Goal: Use online tool/utility: Utilize a website feature to perform a specific function

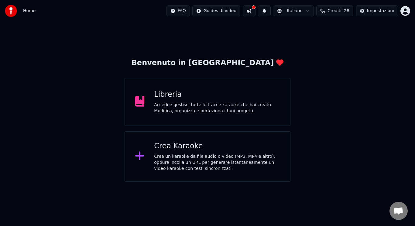
click at [195, 163] on div "Crea un karaoke da file audio o video (MP3, MP4 e altro), oppure incolla un URL…" at bounding box center [217, 163] width 126 height 18
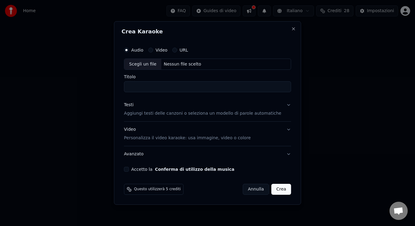
click at [146, 70] on div "Audio Video URL Scegli un file Nessun file scelto Titolo" at bounding box center [207, 68] width 167 height 49
click at [146, 68] on div "Scegli un file" at bounding box center [142, 64] width 37 height 11
click at [135, 86] on input "**********" at bounding box center [207, 87] width 167 height 11
type input "**********"
click at [133, 172] on div "**********" at bounding box center [208, 108] width 172 height 133
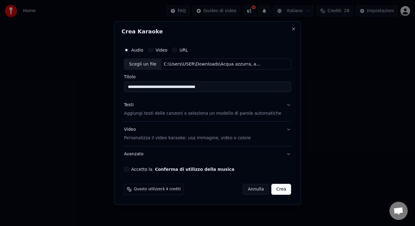
click at [129, 168] on button "Accetto la Conferma di utilizzo della musica" at bounding box center [126, 169] width 5 height 5
click at [174, 138] on p "Personalizza il video karaoke: usa immagine, video o colore" at bounding box center [187, 138] width 127 height 6
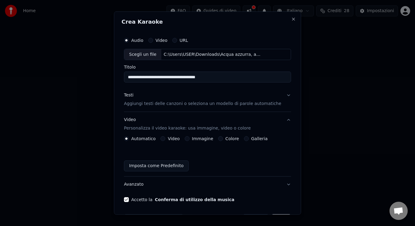
click at [165, 139] on button "Video" at bounding box center [163, 139] width 5 height 5
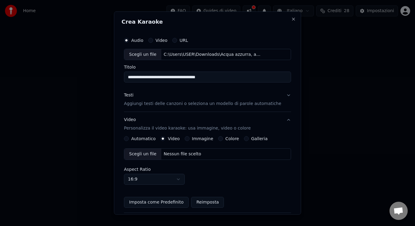
click at [146, 156] on div "Scegli un file" at bounding box center [142, 154] width 37 height 11
click at [171, 105] on p "Aggiungi testi delle canzoni o seleziona un modello di parole automatiche" at bounding box center [202, 104] width 157 height 6
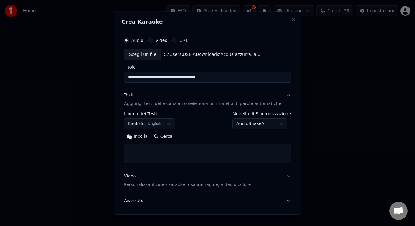
click at [168, 120] on button "English English" at bounding box center [149, 124] width 51 height 11
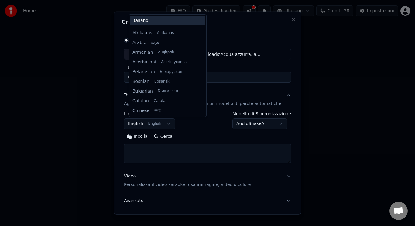
scroll to position [49, 0]
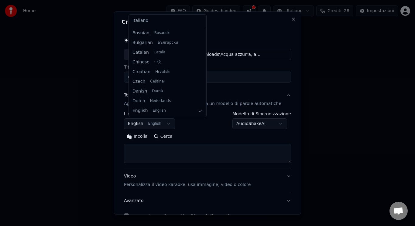
select select "**"
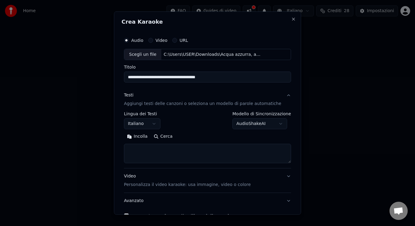
click at [201, 152] on textarea at bounding box center [207, 153] width 167 height 19
click at [146, 136] on button "Incolla" at bounding box center [137, 137] width 27 height 10
click at [195, 136] on button "Espandi" at bounding box center [194, 137] width 29 height 10
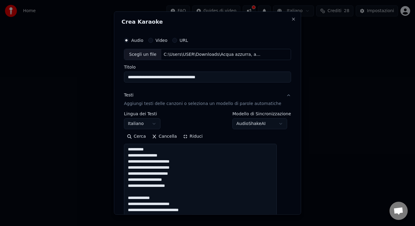
drag, startPoint x: 157, startPoint y: 148, endPoint x: 117, endPoint y: 145, distance: 39.7
click at [117, 145] on body "**********" at bounding box center [207, 91] width 415 height 182
drag, startPoint x: 168, startPoint y: 194, endPoint x: 147, endPoint y: 187, distance: 22.5
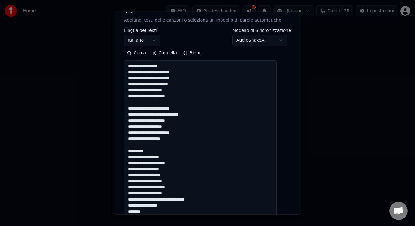
scroll to position [96, 0]
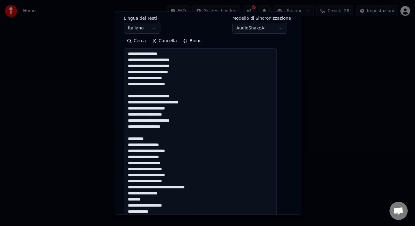
drag, startPoint x: 161, startPoint y: 139, endPoint x: 149, endPoint y: 134, distance: 12.5
click at [149, 134] on textarea at bounding box center [200, 226] width 153 height 357
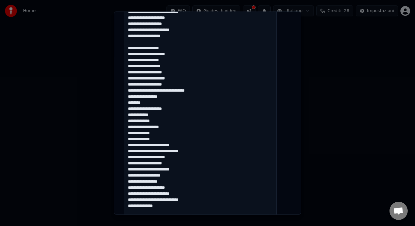
scroll to position [202, 0]
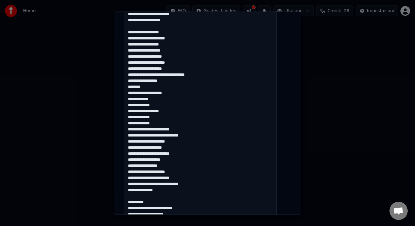
drag, startPoint x: 133, startPoint y: 175, endPoint x: 166, endPoint y: 124, distance: 61.3
click at [166, 124] on textarea at bounding box center [200, 120] width 153 height 357
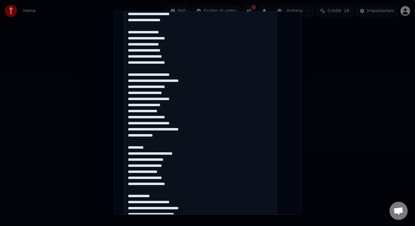
drag, startPoint x: 157, startPoint y: 147, endPoint x: 147, endPoint y: 144, distance: 9.7
click at [147, 144] on textarea at bounding box center [200, 120] width 153 height 357
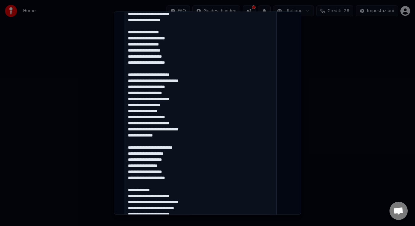
drag, startPoint x: 165, startPoint y: 189, endPoint x: 153, endPoint y: 185, distance: 12.6
click at [153, 185] on textarea "**********" at bounding box center [200, 120] width 153 height 357
type textarea "**********"
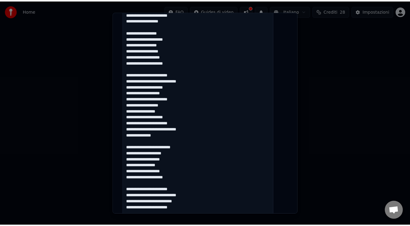
scroll to position [375, 0]
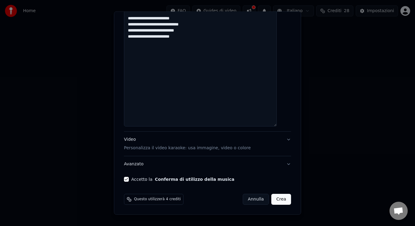
click at [272, 200] on button "Crea" at bounding box center [281, 199] width 19 height 11
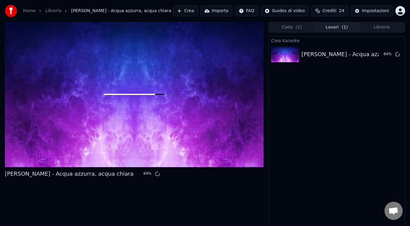
click at [224, 185] on div "[PERSON_NAME] - Acqua azzurra, acqua chiara 84 %" at bounding box center [134, 125] width 259 height 207
click at [341, 110] on div "Crea Karaoke [PERSON_NAME] - Acqua azzurra, acqua chiara 86 %" at bounding box center [336, 132] width 137 height 192
click at [307, 154] on div "Crea Karaoke [PERSON_NAME] - Acqua azzurra, acqua chiara 90 %" at bounding box center [336, 132] width 137 height 192
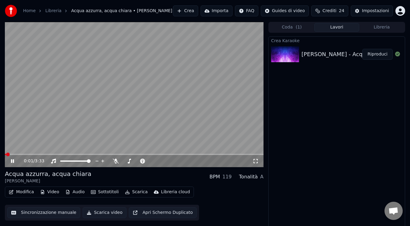
click at [5, 154] on span at bounding box center [5, 154] width 1 height 1
click at [93, 213] on button "Scarica video" at bounding box center [105, 213] width 44 height 11
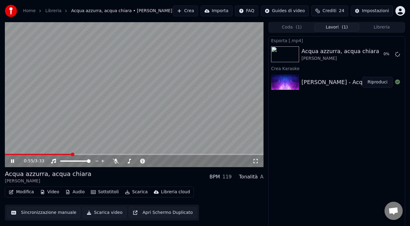
click at [332, 134] on div "Esporta [.mp4] Acqua azzurra, acqua [PERSON_NAME] 0 % Crea Karaoke [PERSON_NAME…" at bounding box center [336, 132] width 137 height 192
click at [333, 137] on div "Esporta [.mp4] Acqua azzurra, acqua [PERSON_NAME] 0 % Crea Karaoke [PERSON_NAME…" at bounding box center [336, 132] width 137 height 192
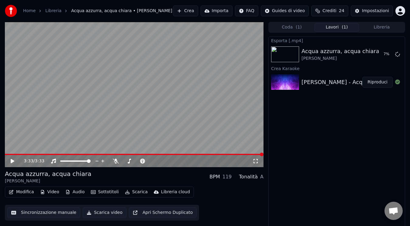
click at [13, 160] on icon at bounding box center [17, 161] width 14 height 5
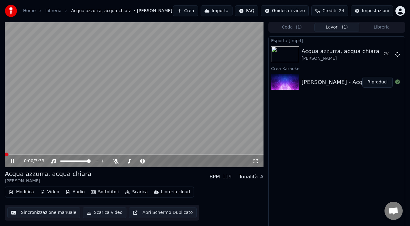
click at [5, 155] on span at bounding box center [5, 154] width 0 height 1
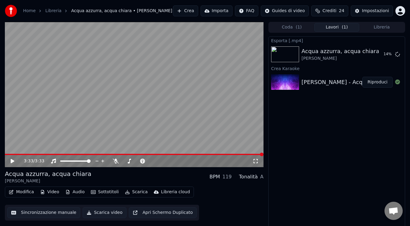
click at [167, 154] on div "3:33 / 3:33" at bounding box center [134, 95] width 259 height 146
click at [167, 154] on span at bounding box center [86, 154] width 162 height 1
click at [11, 161] on icon at bounding box center [12, 162] width 3 height 4
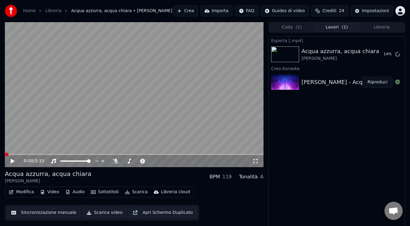
click at [5, 154] on span at bounding box center [5, 154] width 0 height 1
click at [12, 161] on icon at bounding box center [13, 161] width 4 height 4
click at [0, 164] on div "0:00 / 3:33 Acqua azzurra, acqua [PERSON_NAME] BPM 119 Tonalità A Modifica Vide…" at bounding box center [205, 125] width 410 height 207
click at [5, 157] on span at bounding box center [7, 155] width 4 height 4
click at [14, 161] on icon at bounding box center [12, 162] width 3 height 4
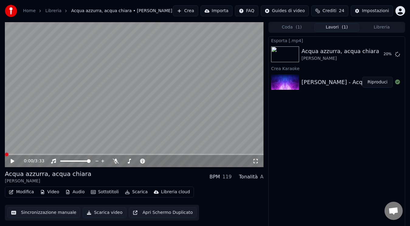
click at [5, 153] on span at bounding box center [7, 155] width 4 height 4
click at [377, 63] on div "Acqua azzurra, acqua [PERSON_NAME]" at bounding box center [337, 54] width 136 height 21
click at [377, 61] on div "Acqua azzurra, acqua [PERSON_NAME]" at bounding box center [337, 54] width 136 height 21
click at [377, 59] on button "Mostra" at bounding box center [380, 54] width 25 height 11
